Goal: Navigation & Orientation: Find specific page/section

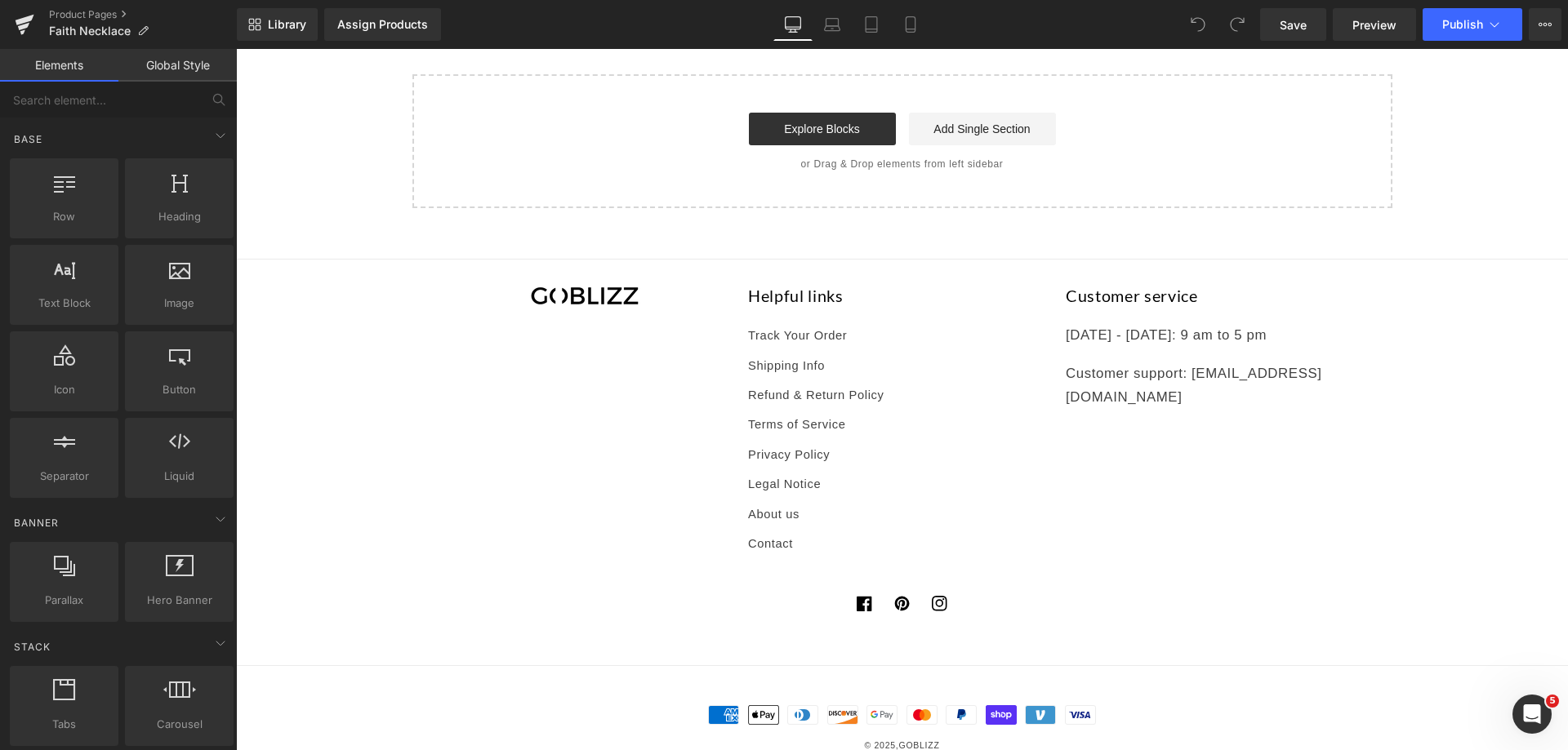
scroll to position [3177, 0]
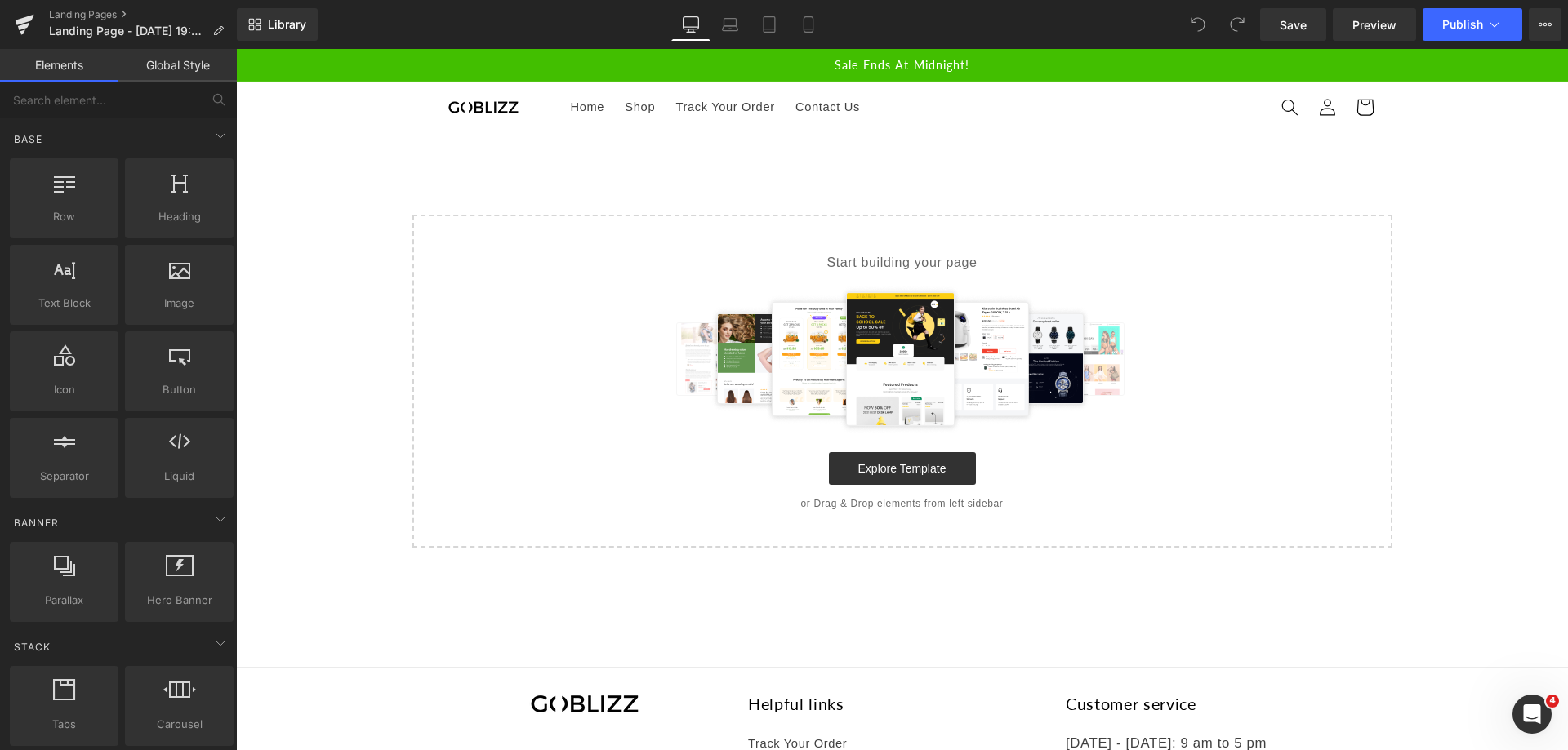
drag, startPoint x: 473, startPoint y: 386, endPoint x: 514, endPoint y: 355, distance: 51.4
